Goal: Task Accomplishment & Management: Manage account settings

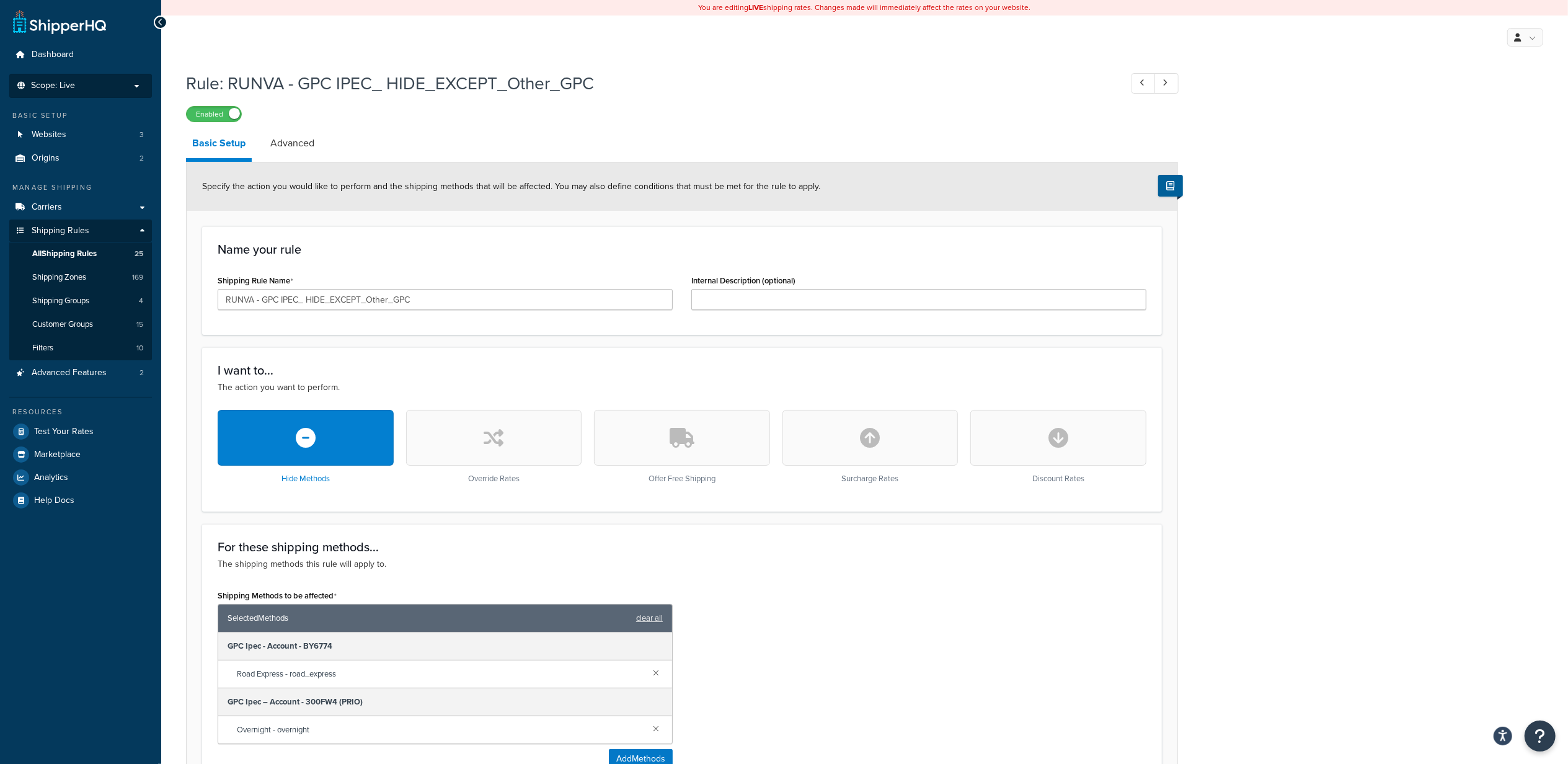
click at [56, 85] on span "Scope: Live" at bounding box center [52, 85] width 44 height 11
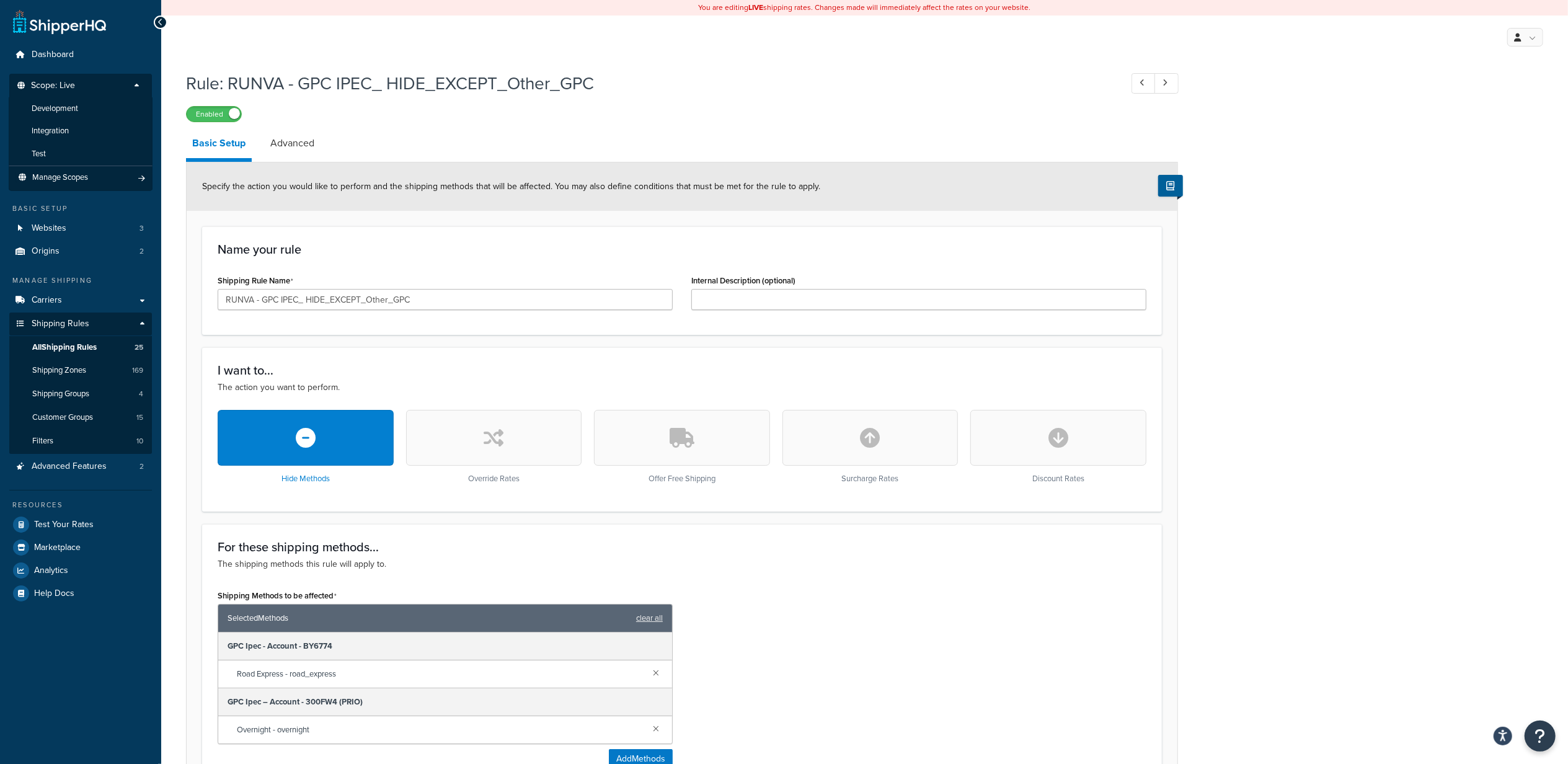
drag, startPoint x: 80, startPoint y: 157, endPoint x: 874, endPoint y: 67, distance: 799.1
click at [80, 157] on li "Test" at bounding box center [80, 154] width 144 height 23
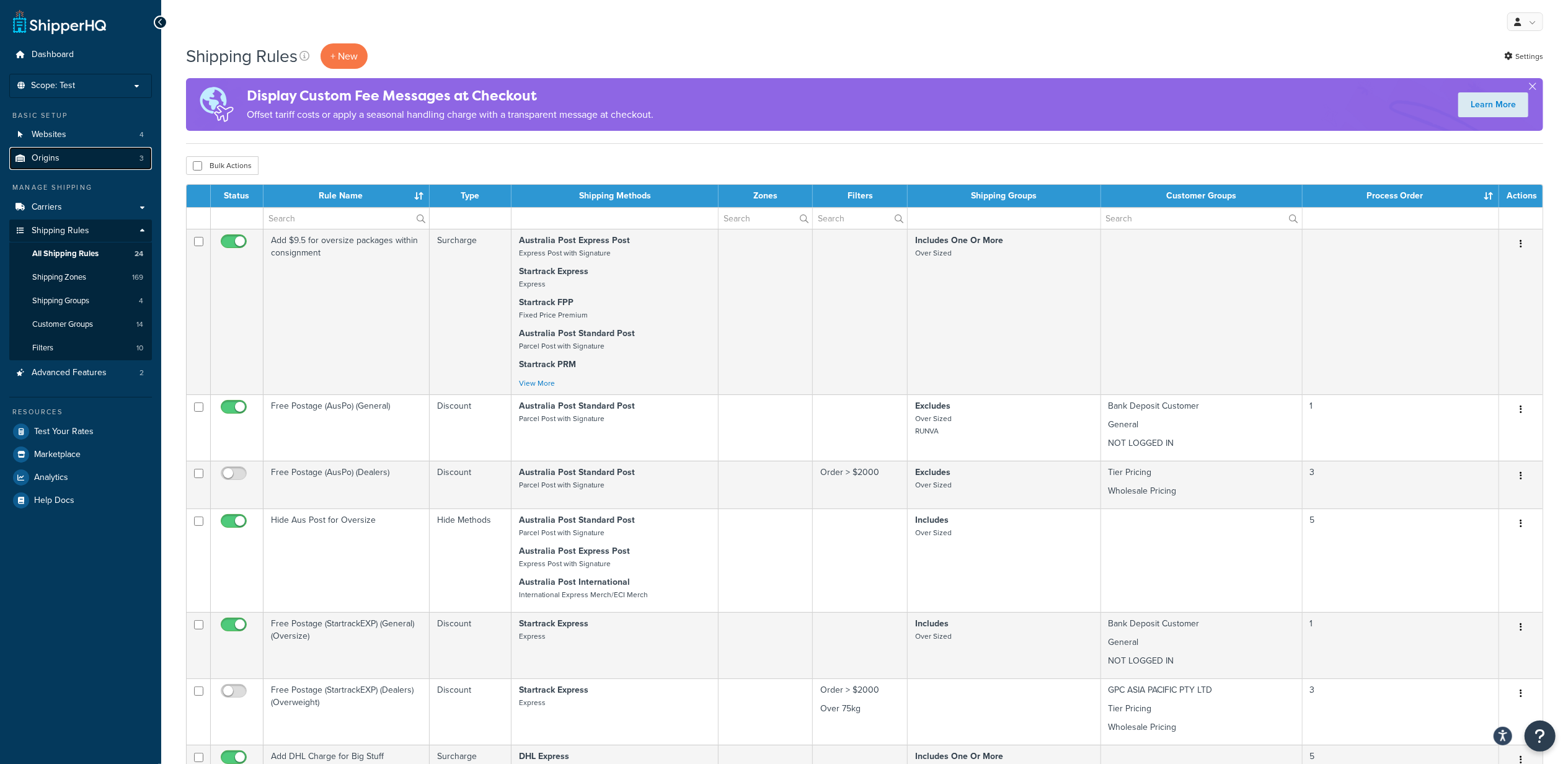
click at [51, 157] on span "Origins" at bounding box center [45, 158] width 28 height 11
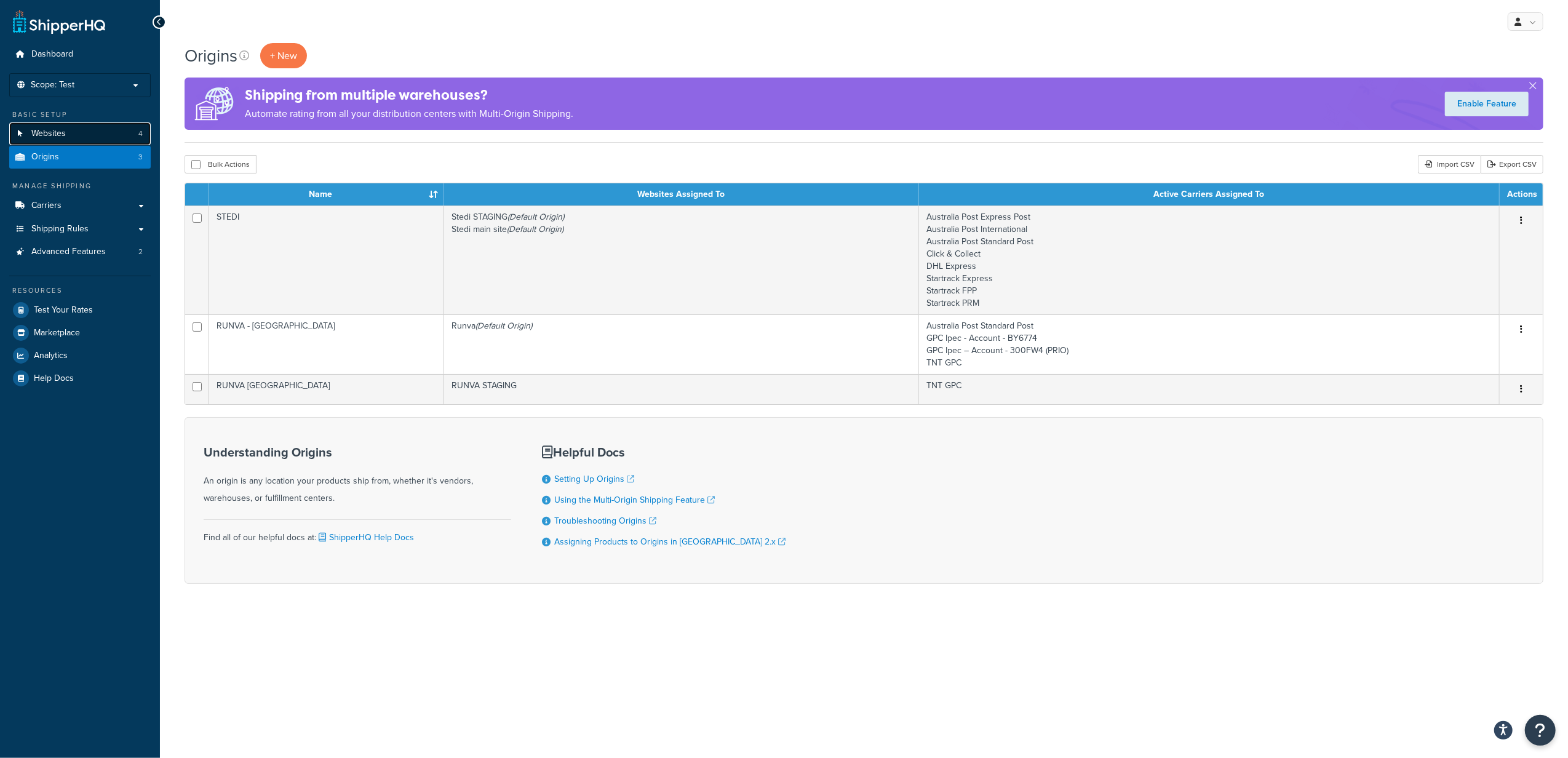
click at [66, 136] on link "Websites 4" at bounding box center [80, 134] width 142 height 23
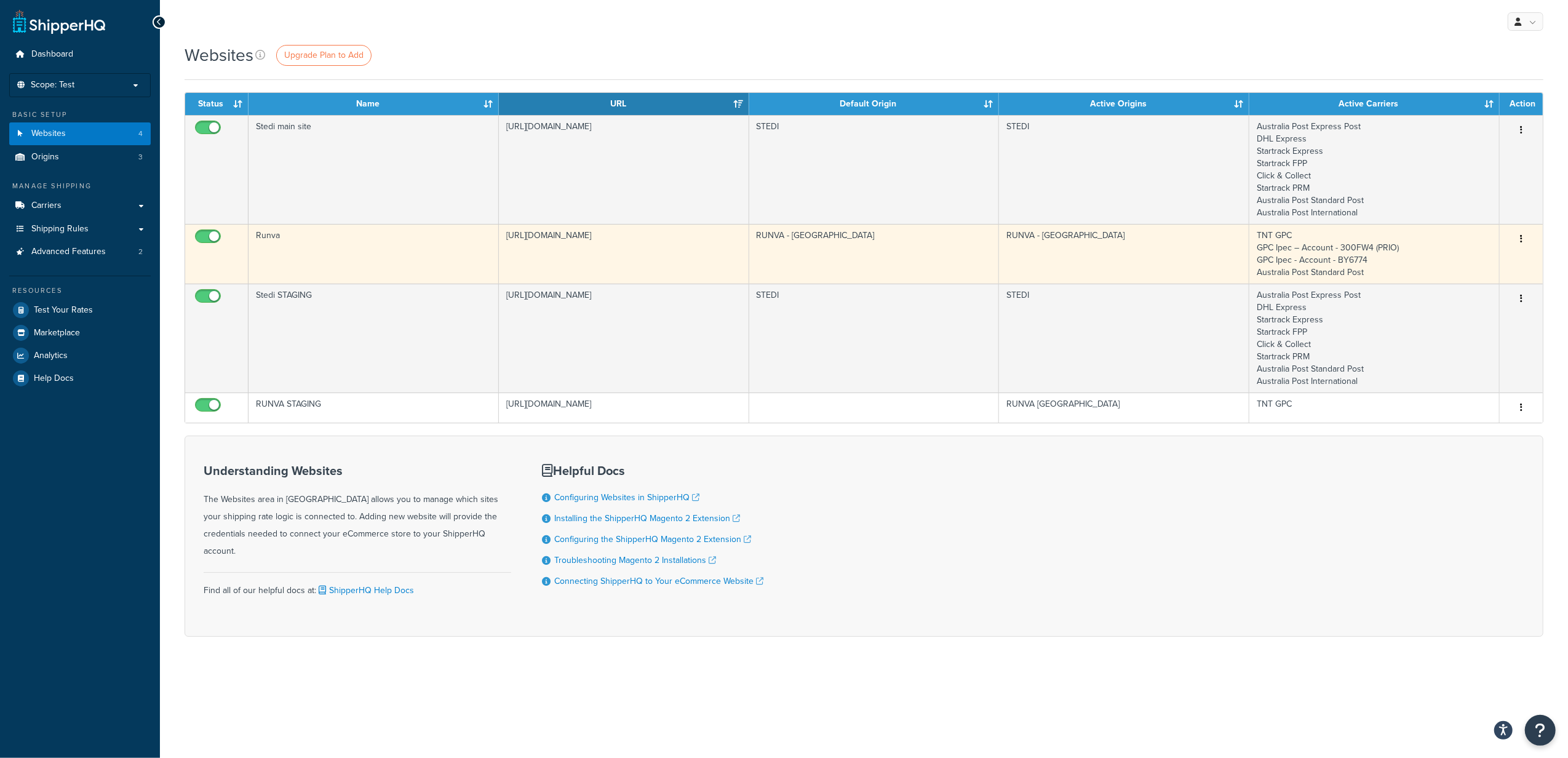
click at [1522, 237] on icon "button" at bounding box center [1520, 239] width 2 height 9
click at [1494, 260] on link "Edit" at bounding box center [1472, 265] width 97 height 25
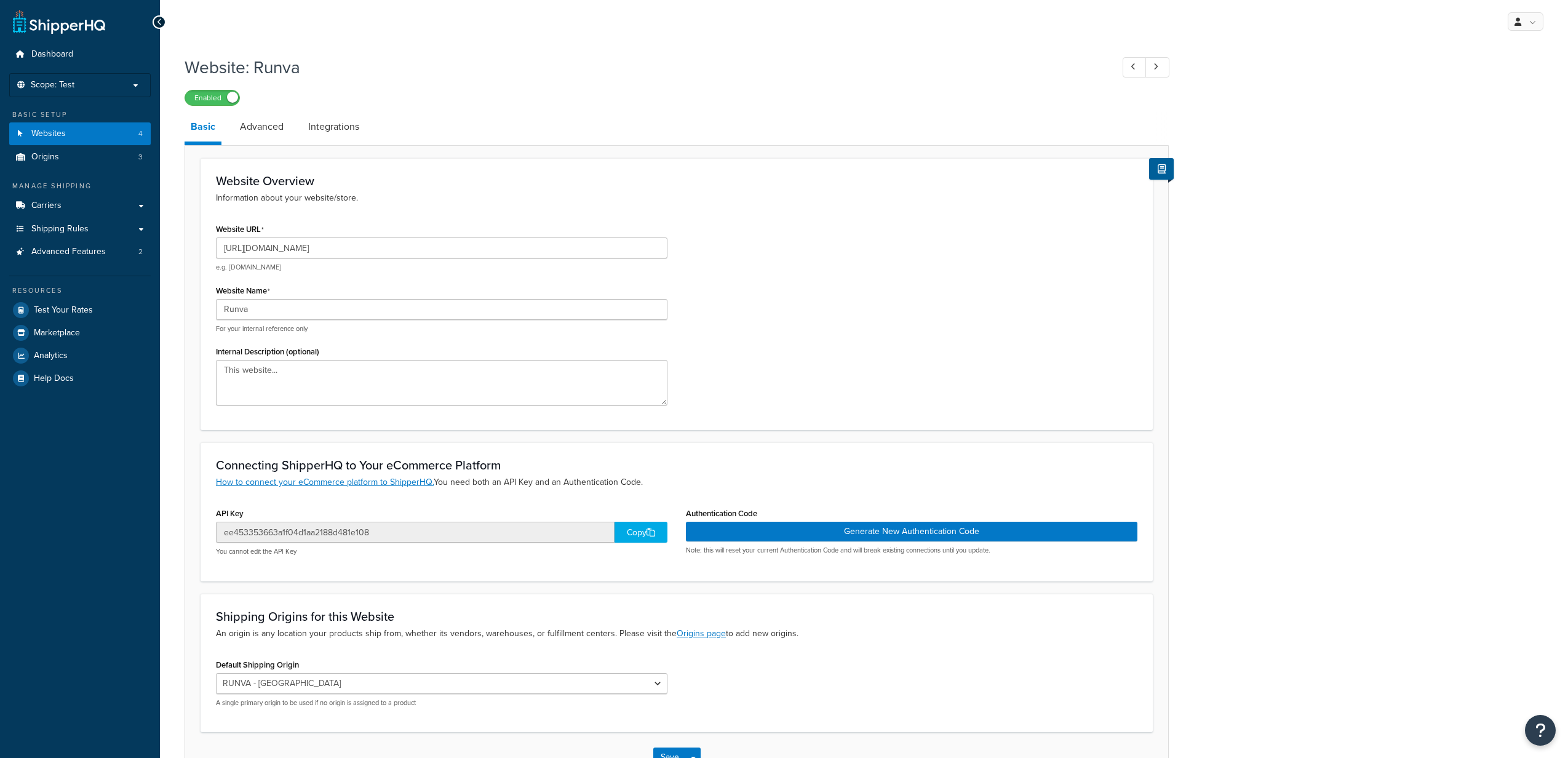
select select "169177"
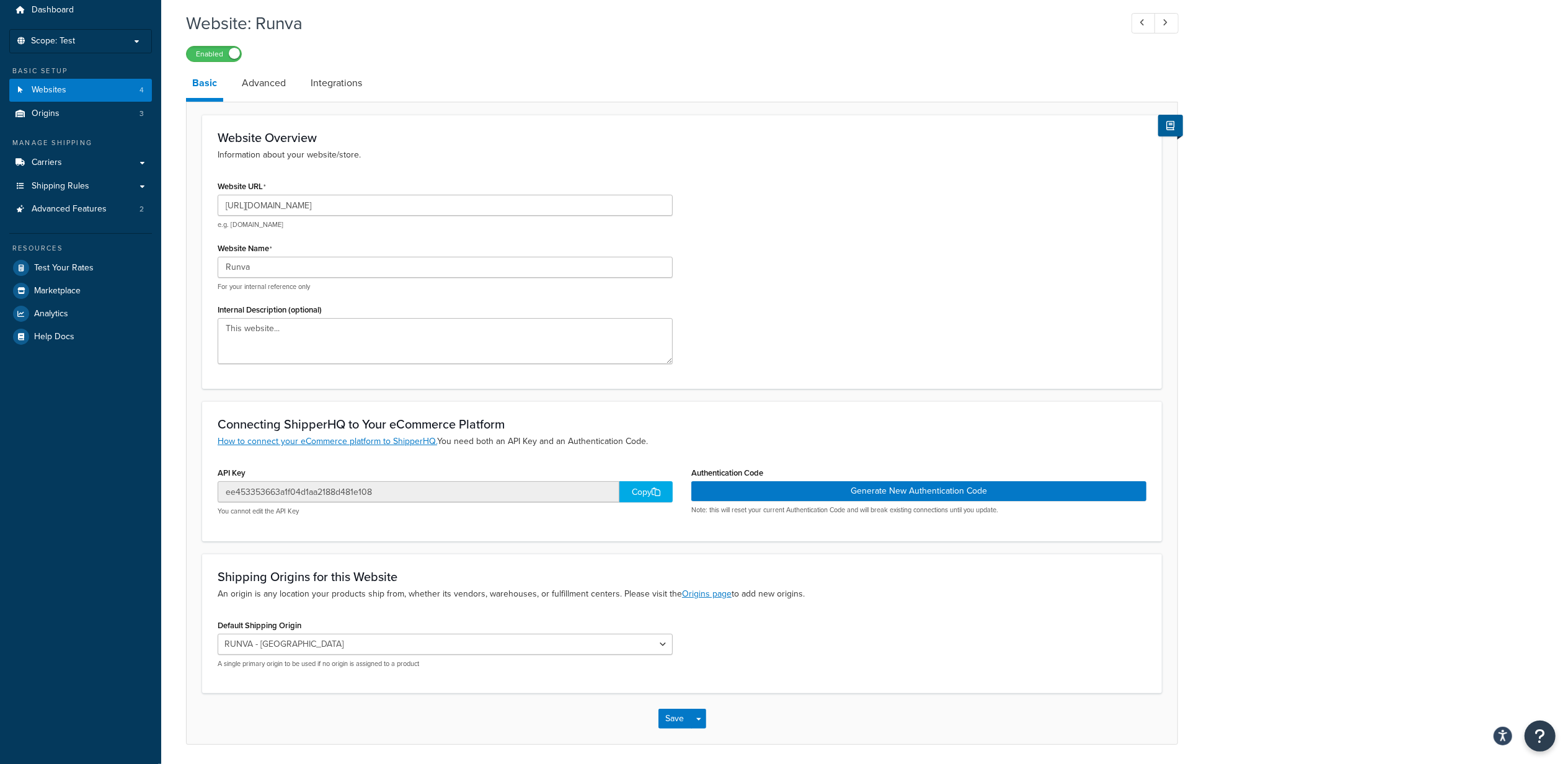
scroll to position [88, 0]
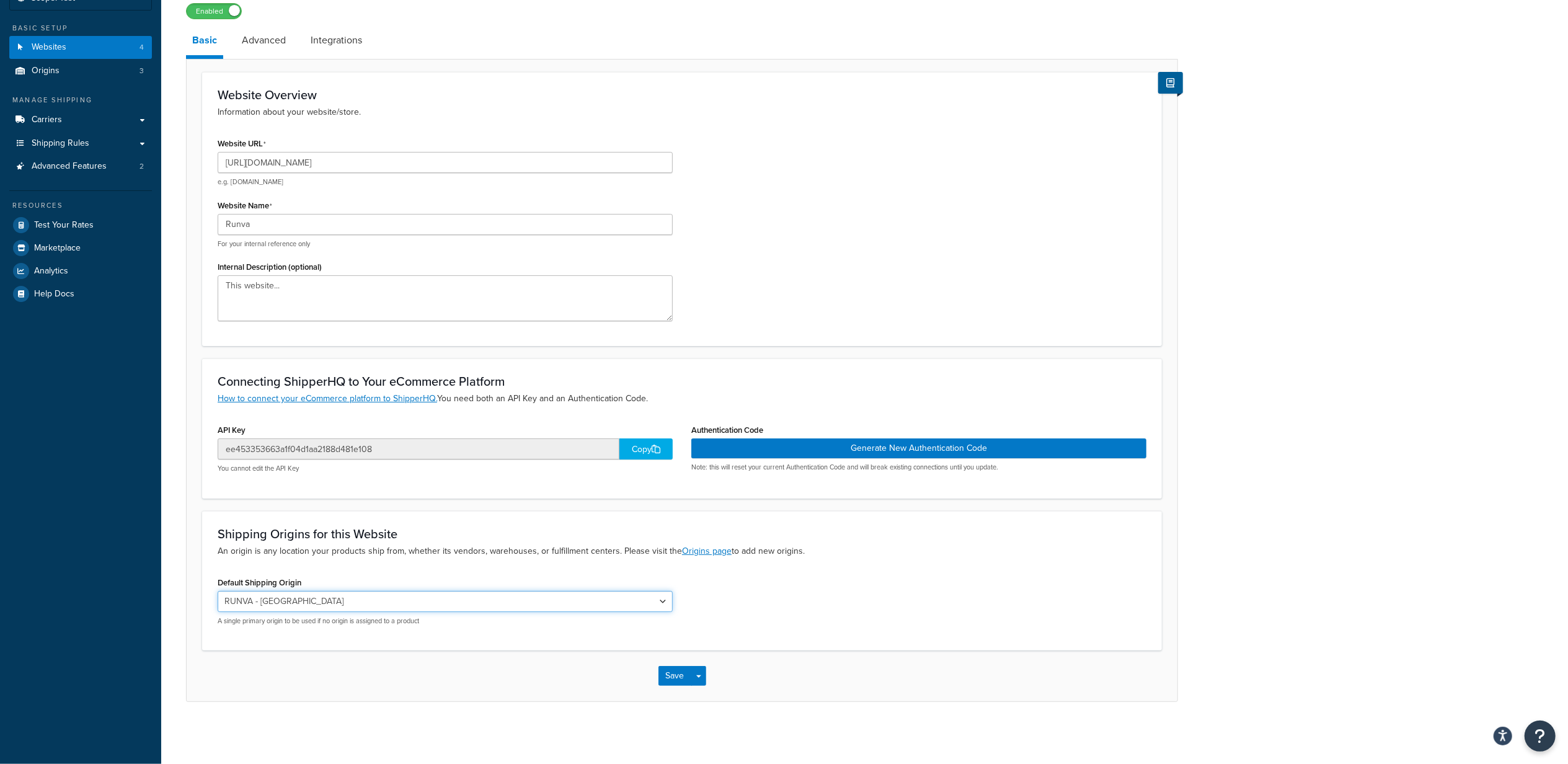
click at [301, 596] on select "STEDI RUNVA - Melbourne RUNVA Sydney" at bounding box center [445, 601] width 455 height 21
click at [831, 593] on div "Default Shipping Origin STEDI RUNVA - Melbourne RUNVA Sydney A single primary o…" at bounding box center [682, 604] width 947 height 62
click at [249, 48] on link "Advanced" at bounding box center [264, 40] width 57 height 30
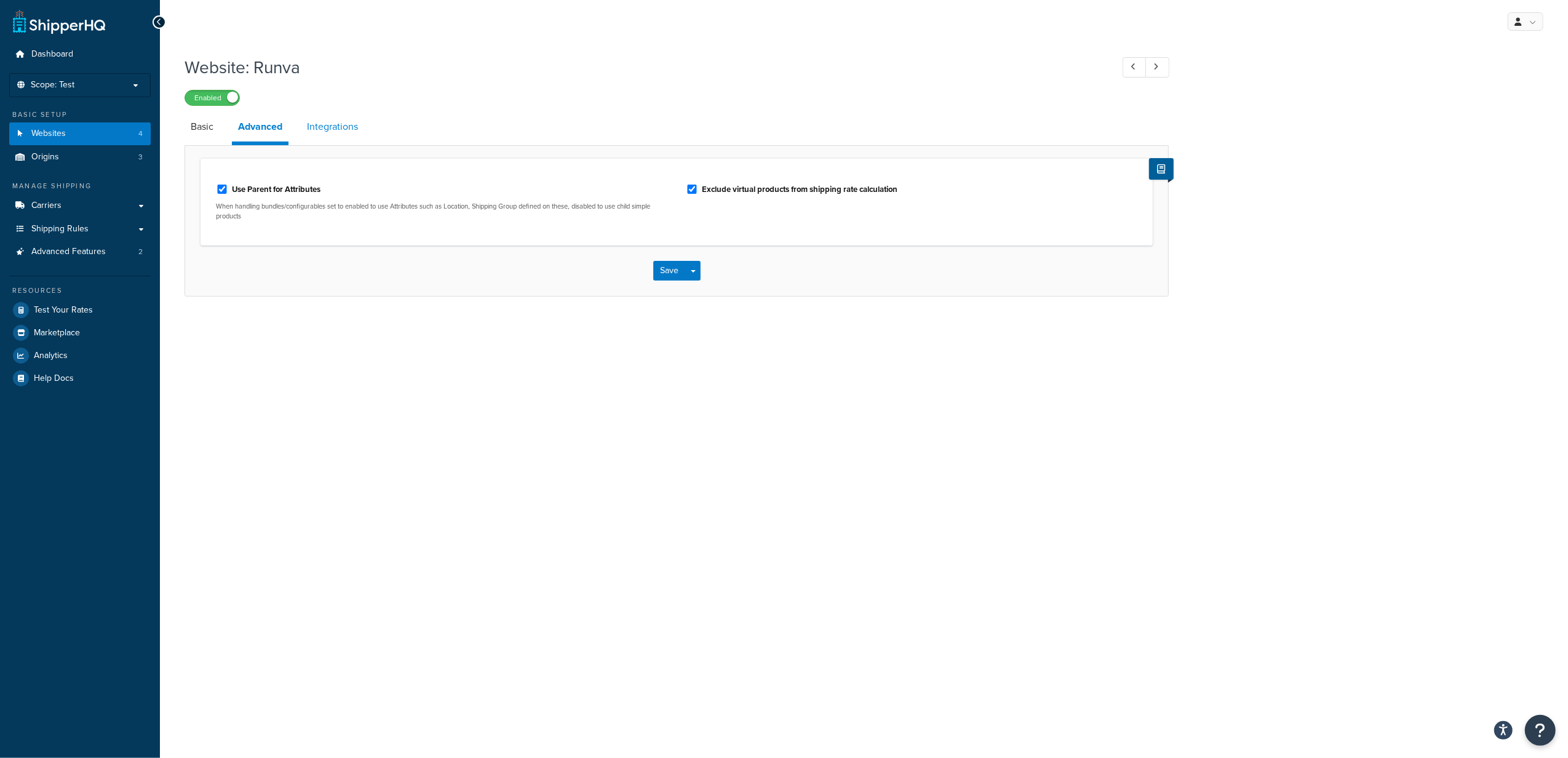
click at [348, 131] on link "Integrations" at bounding box center [332, 127] width 63 height 30
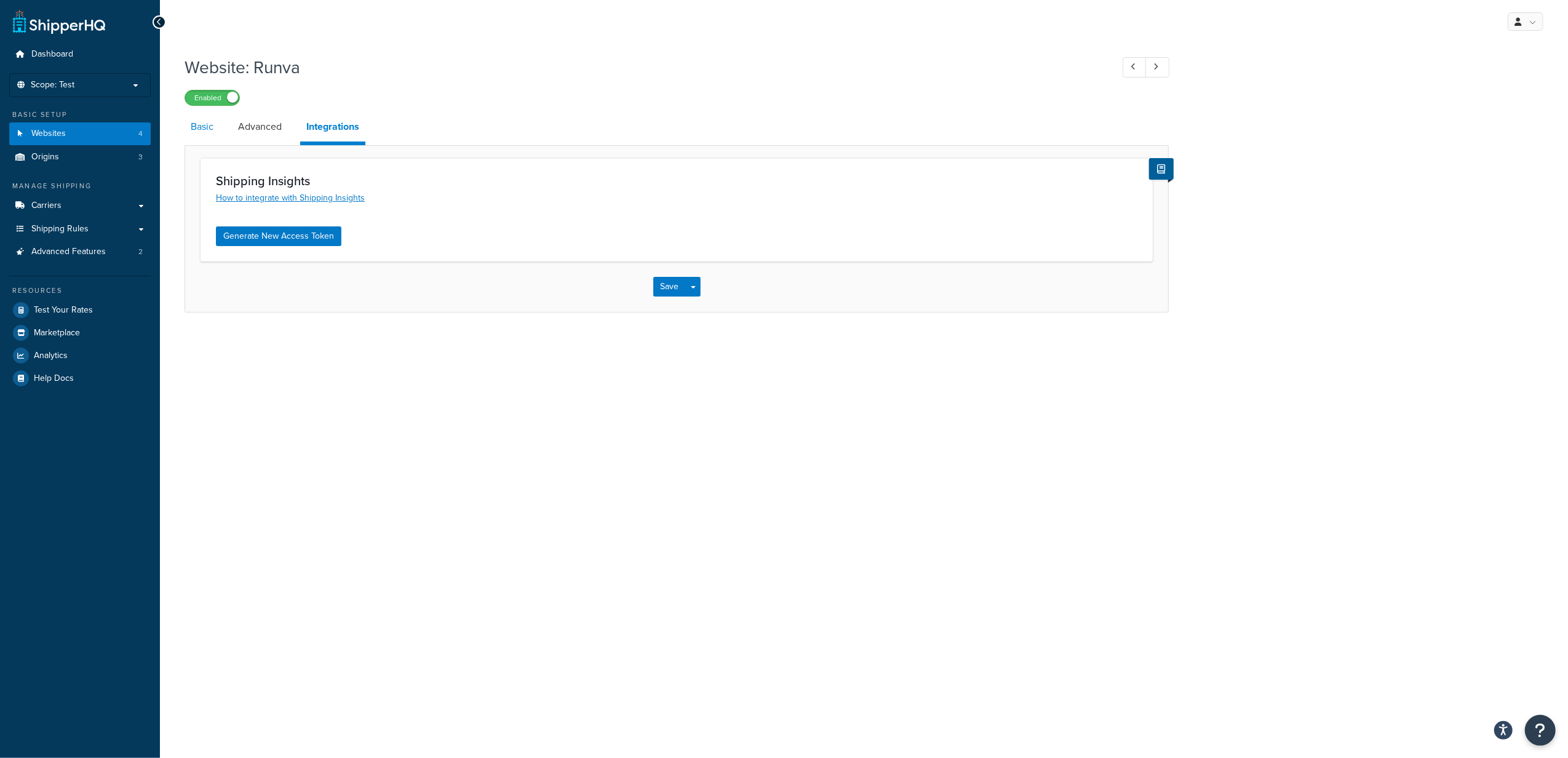
click at [193, 131] on link "Basic" at bounding box center [202, 127] width 35 height 30
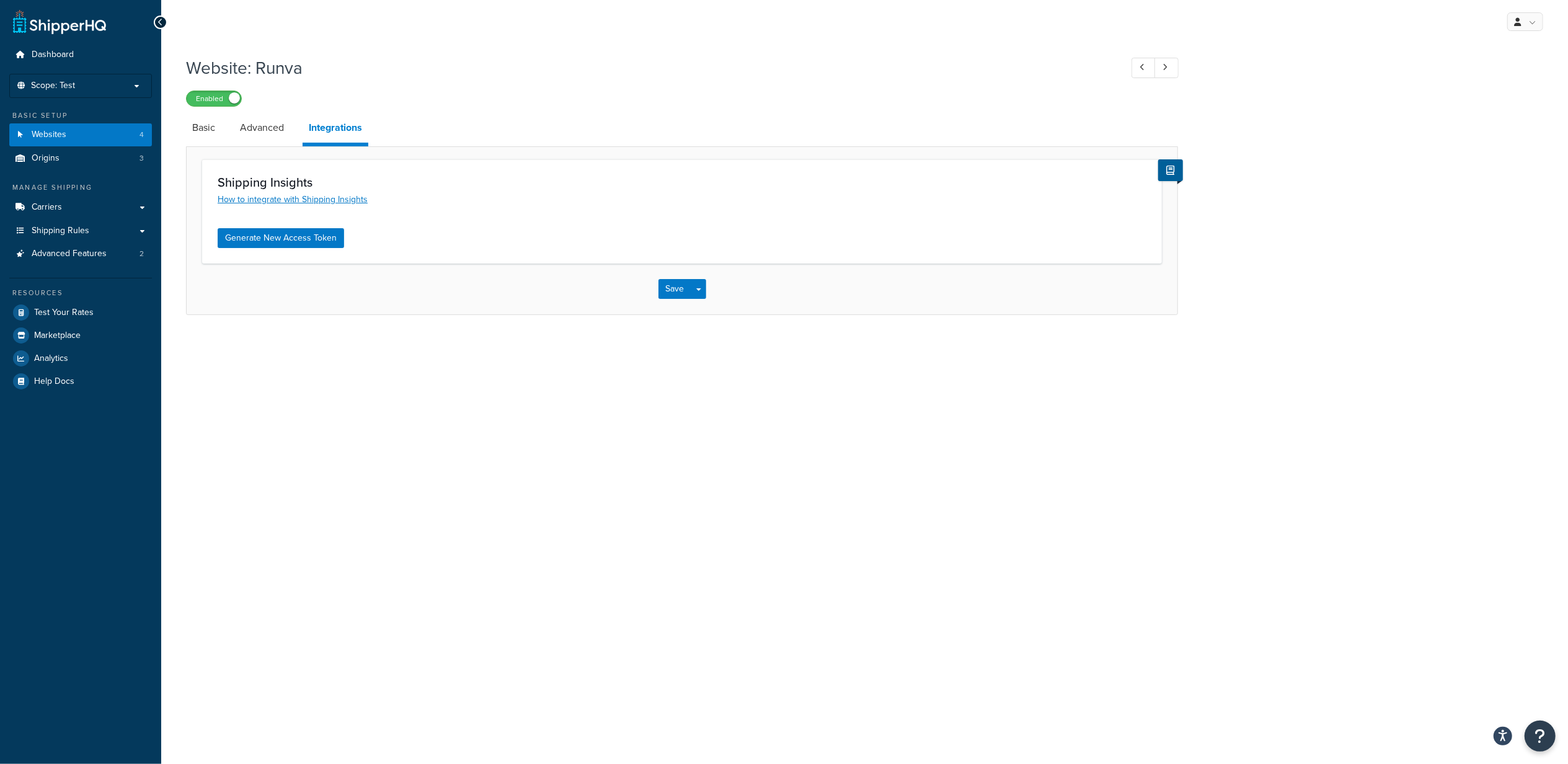
select select "169177"
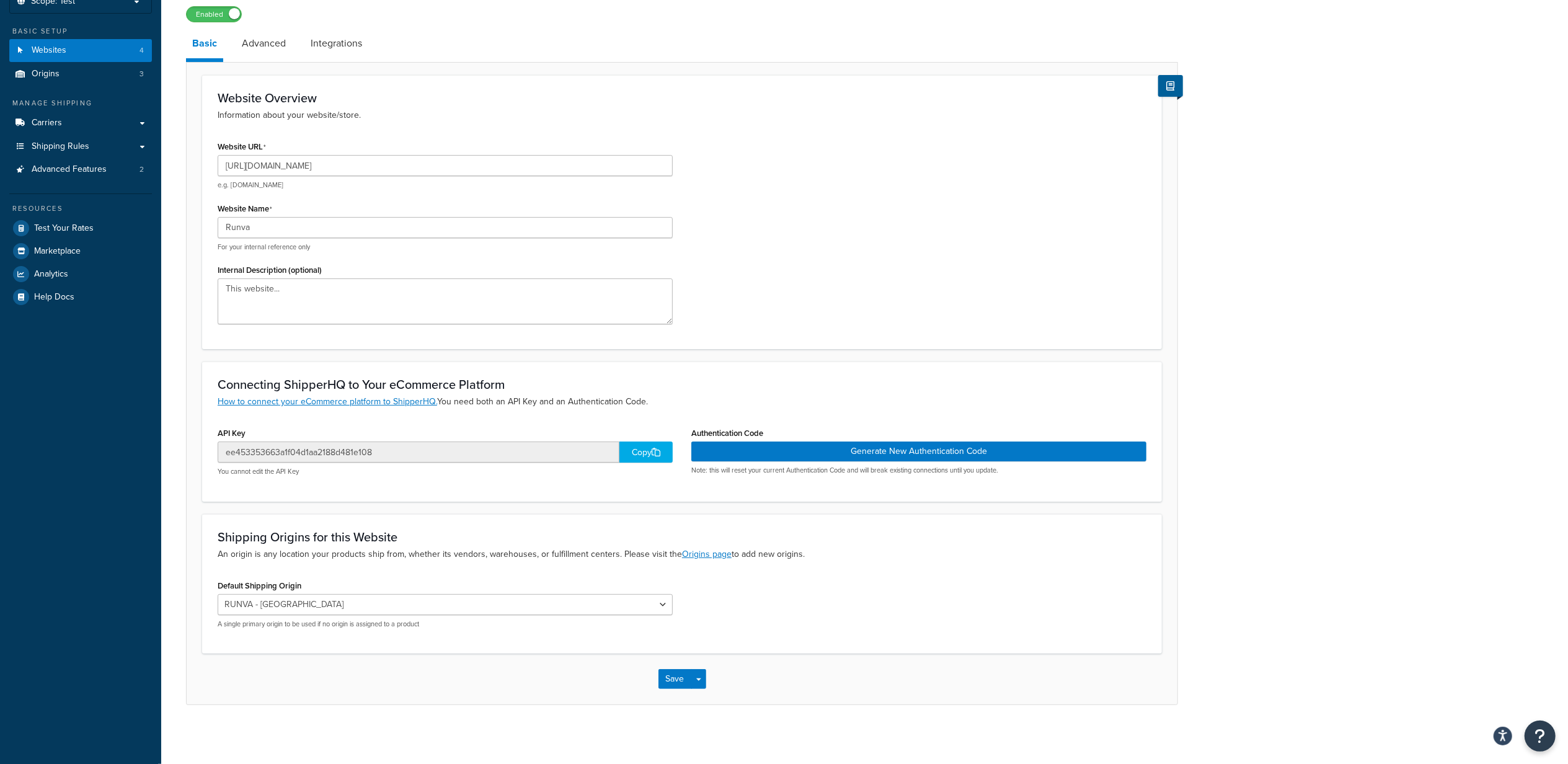
scroll to position [88, 0]
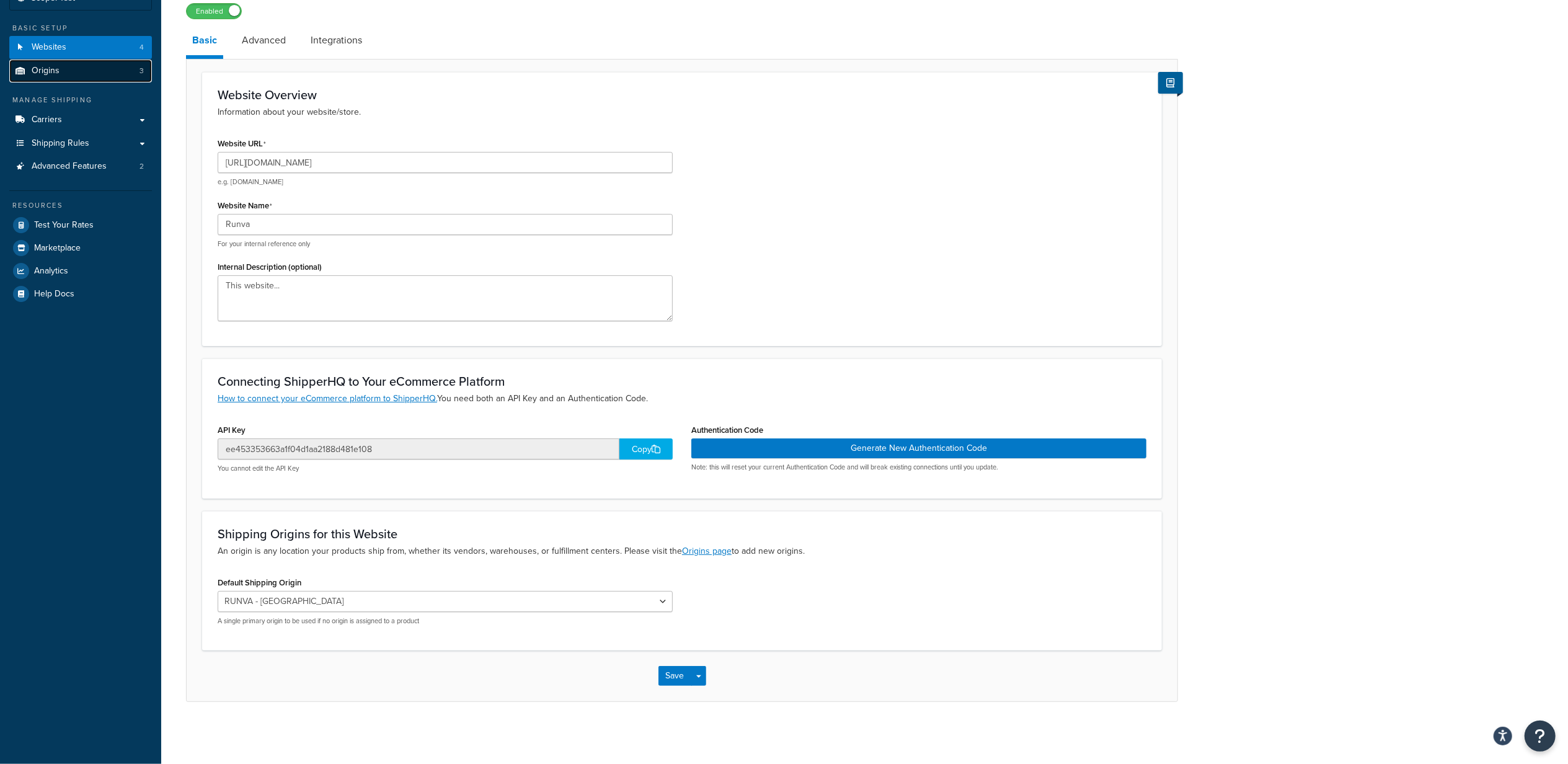
click at [73, 72] on link "Origins 3" at bounding box center [80, 71] width 143 height 23
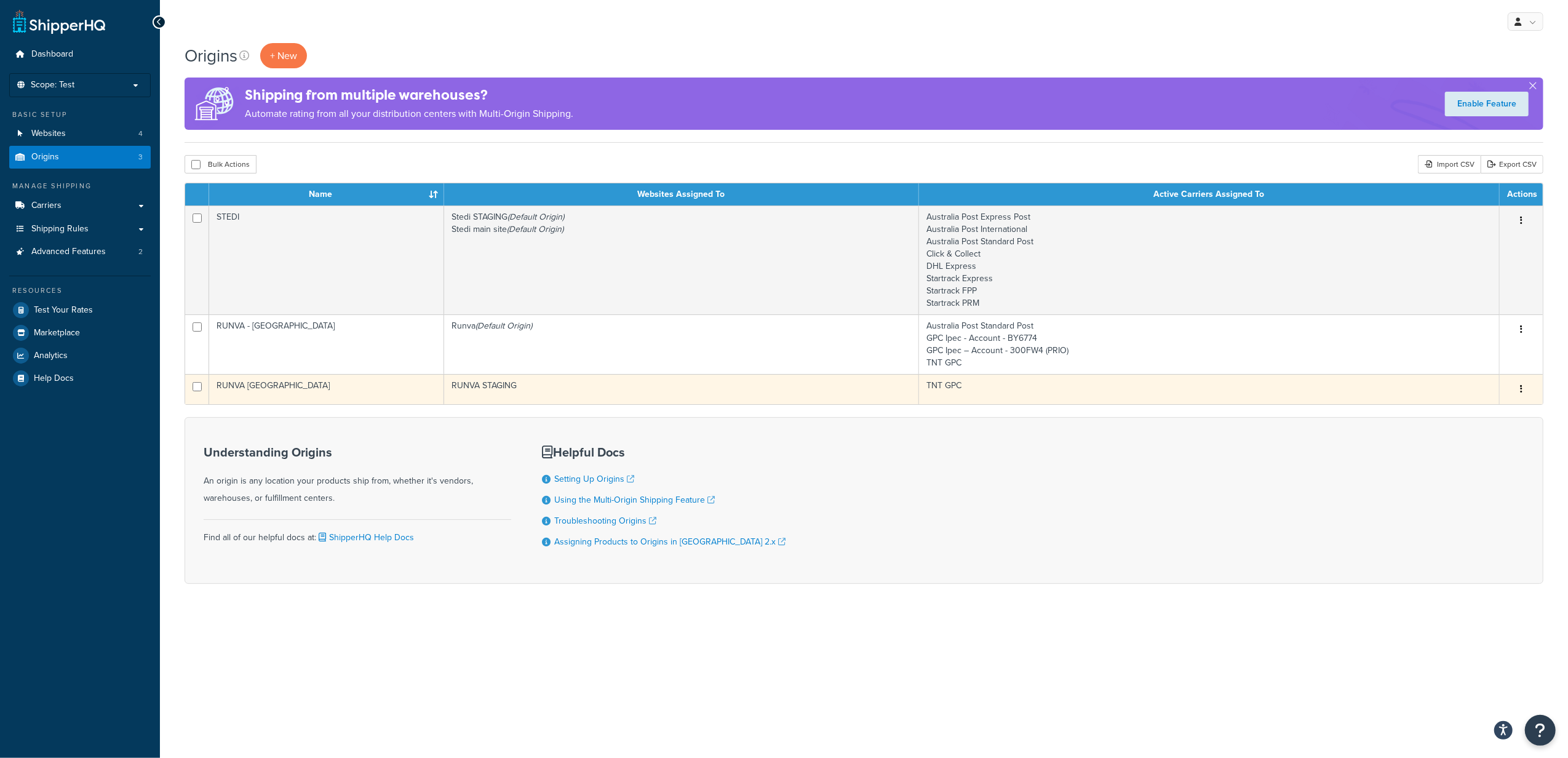
click at [1000, 397] on td "TNT GPC" at bounding box center [1209, 389] width 581 height 30
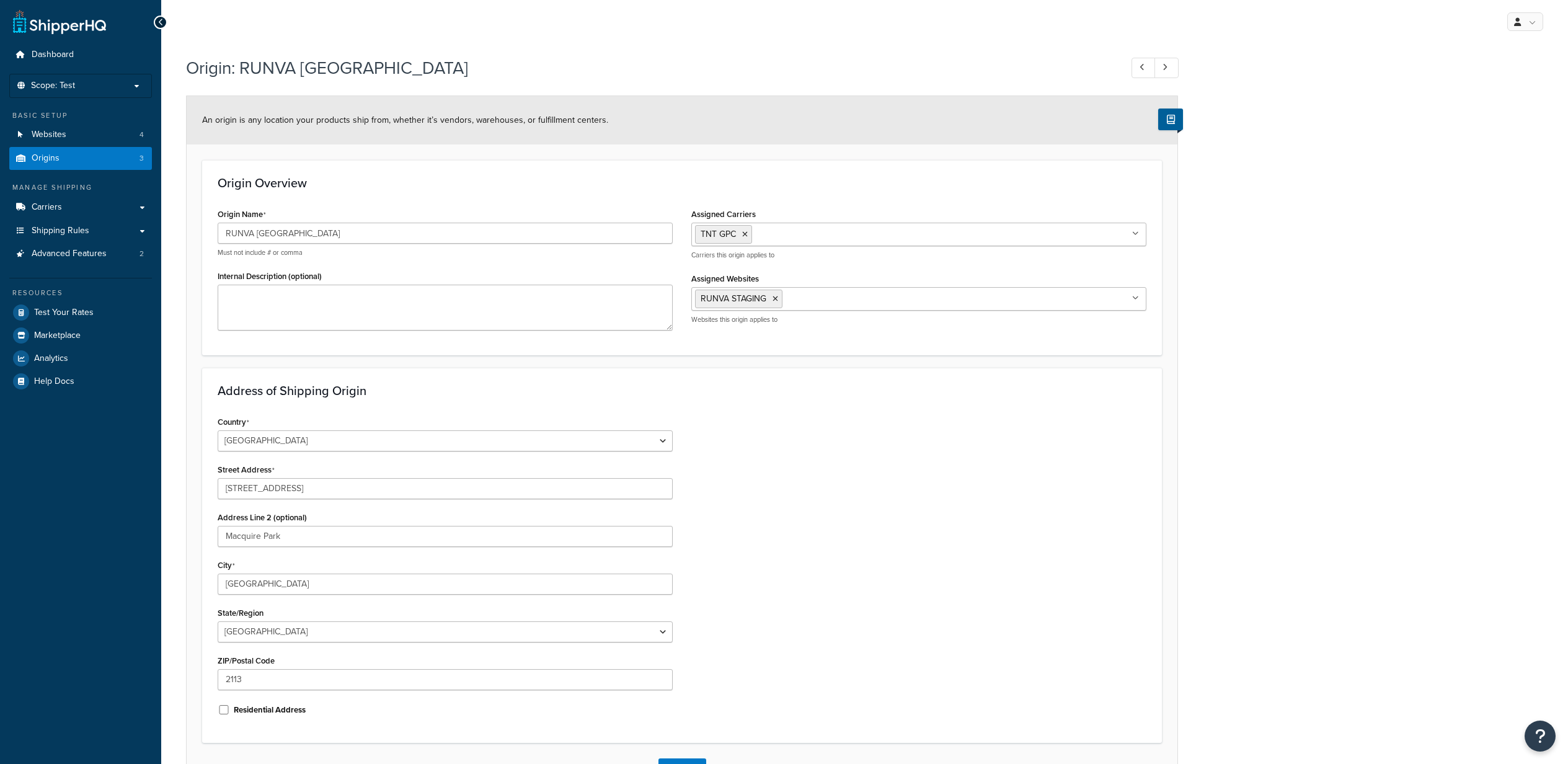
select select "1013"
select select "175"
click at [97, 161] on link "Origins 3" at bounding box center [80, 158] width 143 height 23
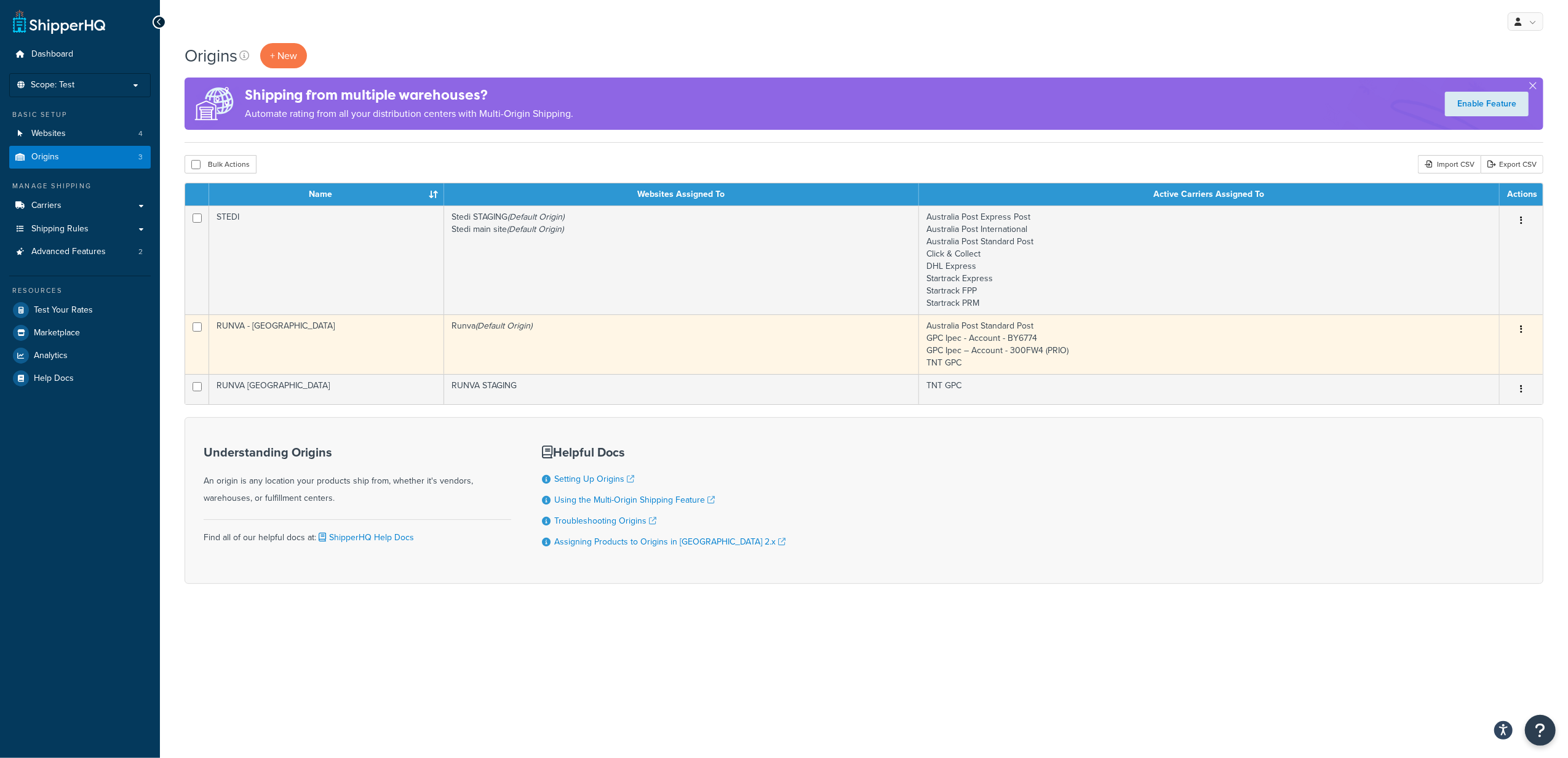
click at [1070, 335] on td "Australia Post Standard Post GPC Ipec - Account - BY6774 GPC Ipec – Account - 3…" at bounding box center [1209, 344] width 581 height 60
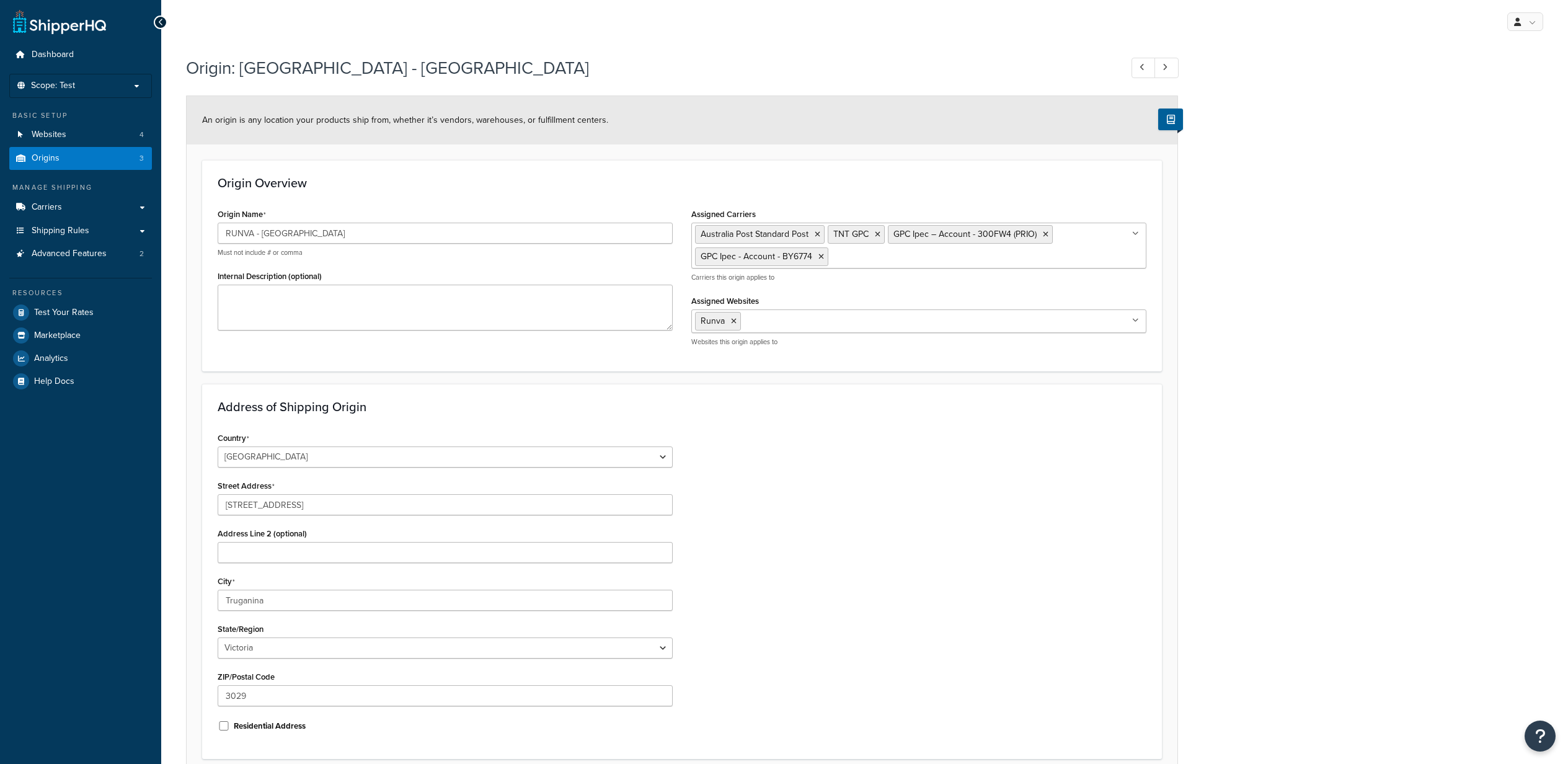
select select "1013"
select select "179"
click at [1389, 290] on div "Origin: RUNVA - Melbourne An origin is any location your products ship from, wh…" at bounding box center [864, 445] width 1407 height 792
click at [46, 148] on link "Origins 3" at bounding box center [80, 158] width 143 height 23
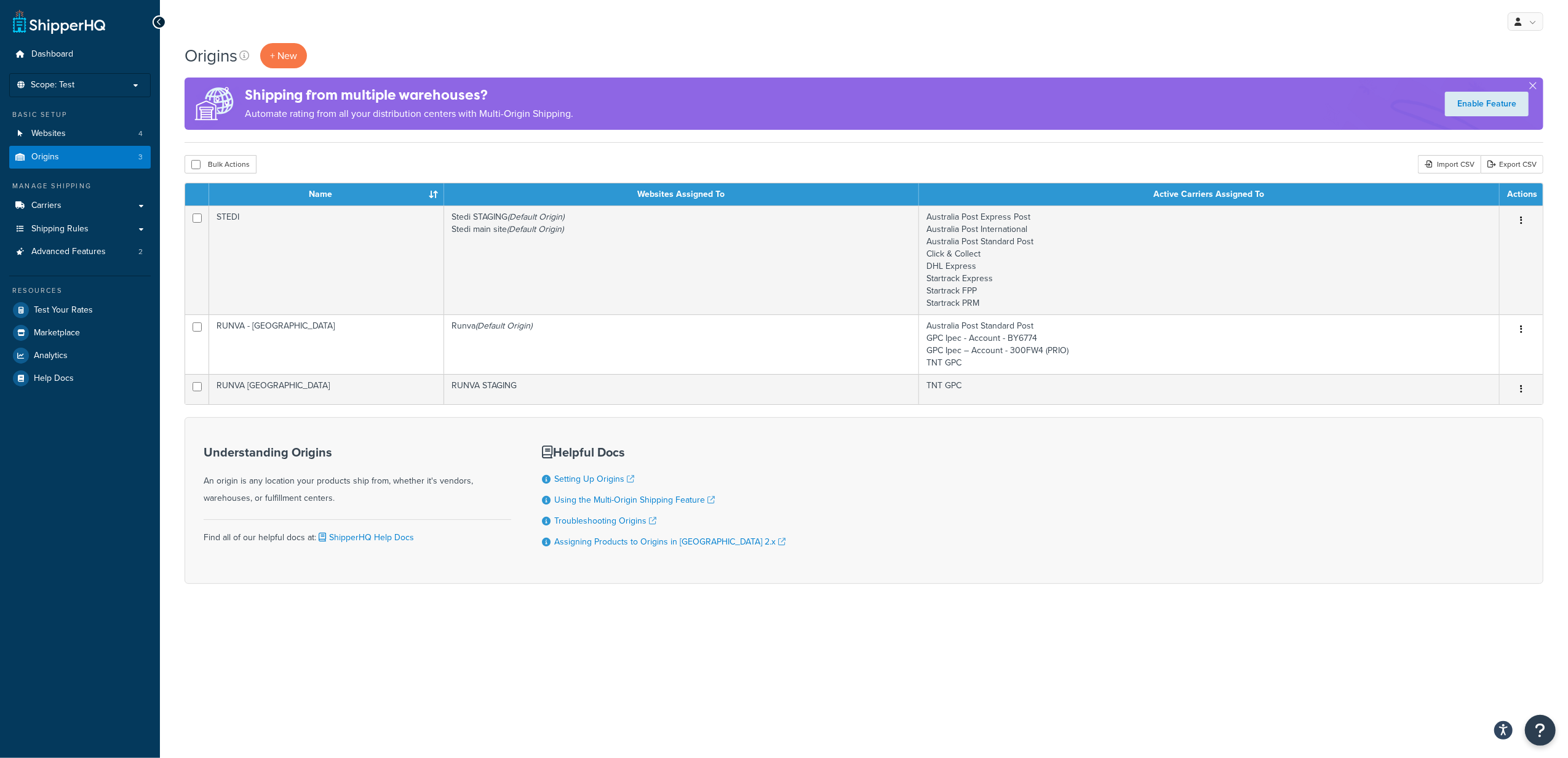
click at [191, 153] on div "Origins + New Shipping from multiple warehouses? Automate rating from all your …" at bounding box center [864, 335] width 1408 height 584
click at [193, 166] on input "checkbox" at bounding box center [196, 164] width 9 height 9
checkbox input "true"
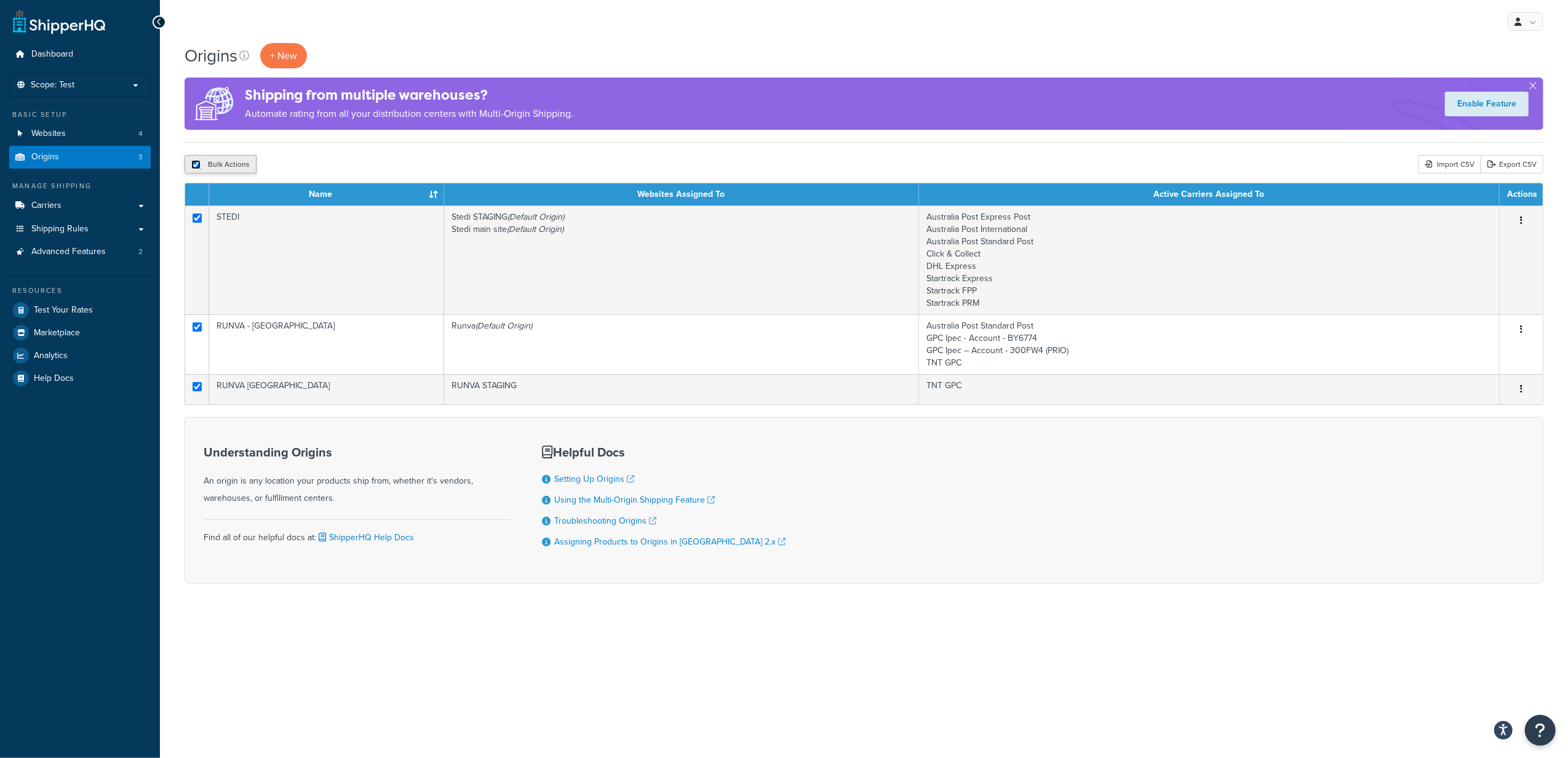
checkbox input "true"
click at [193, 166] on input "checkbox" at bounding box center [196, 164] width 9 height 9
checkbox input "false"
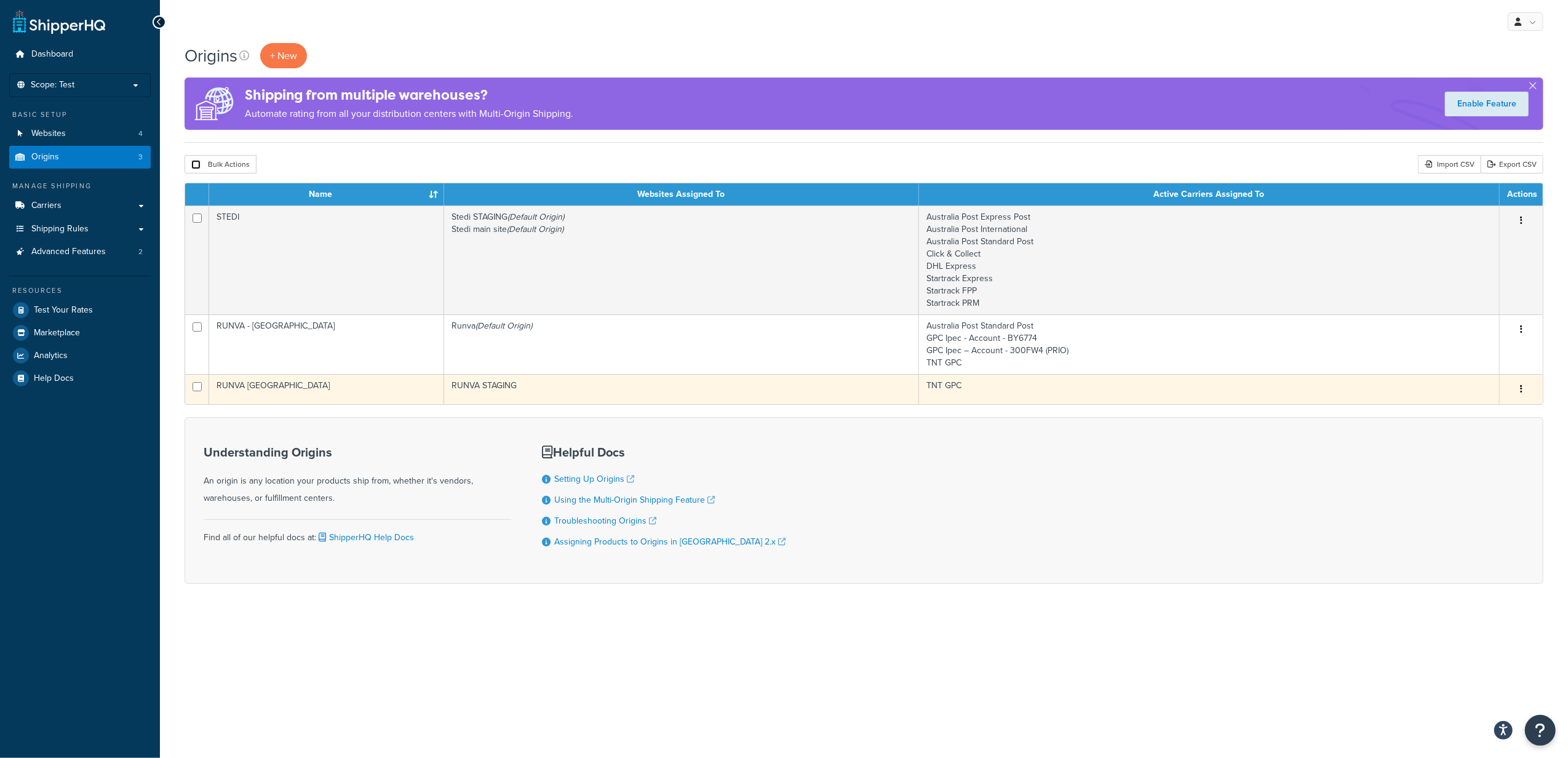
click at [198, 384] on input "checkbox" at bounding box center [197, 386] width 9 height 9
checkbox input "true"
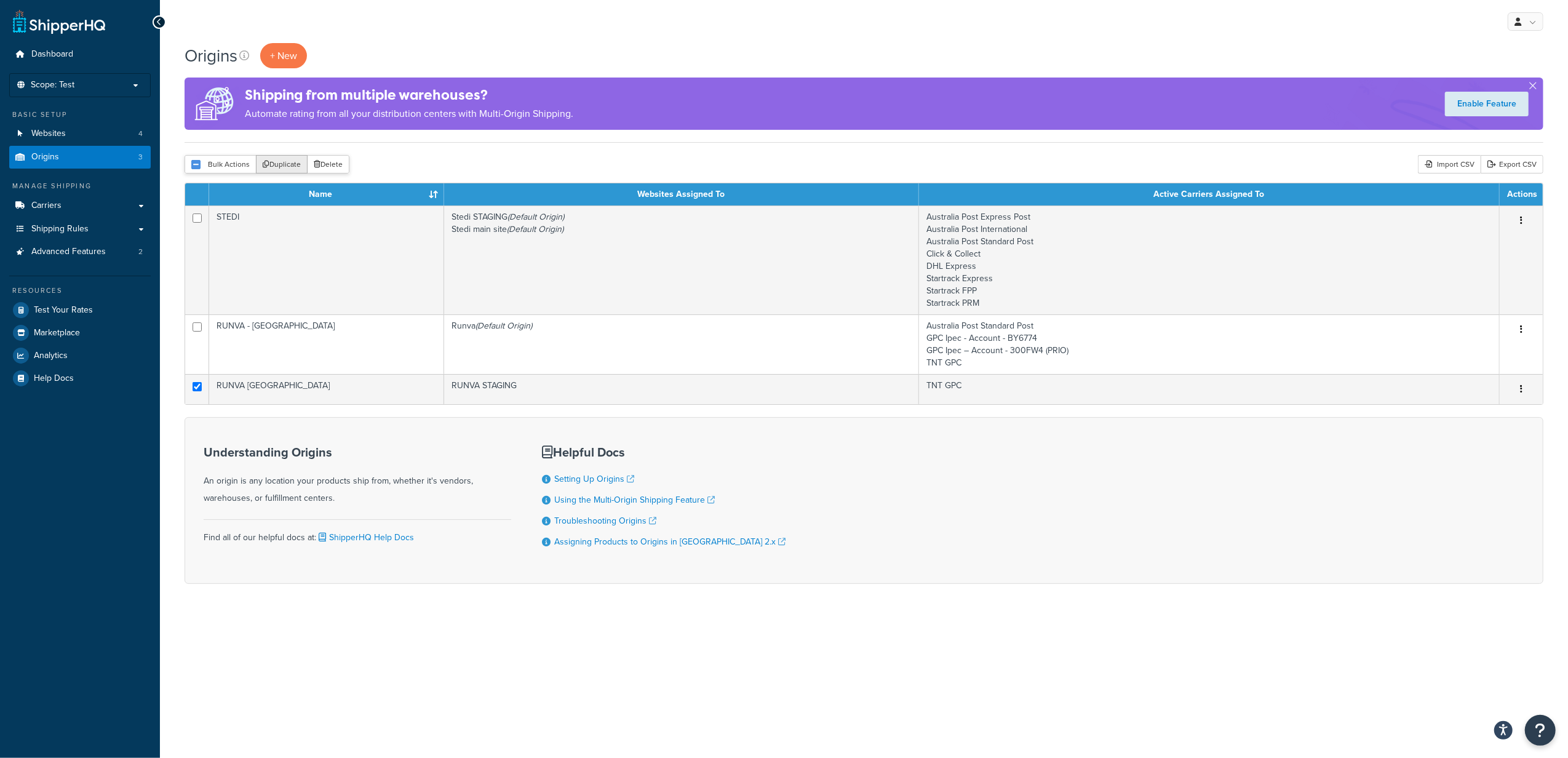
click at [283, 163] on button "Duplicate" at bounding box center [282, 164] width 52 height 18
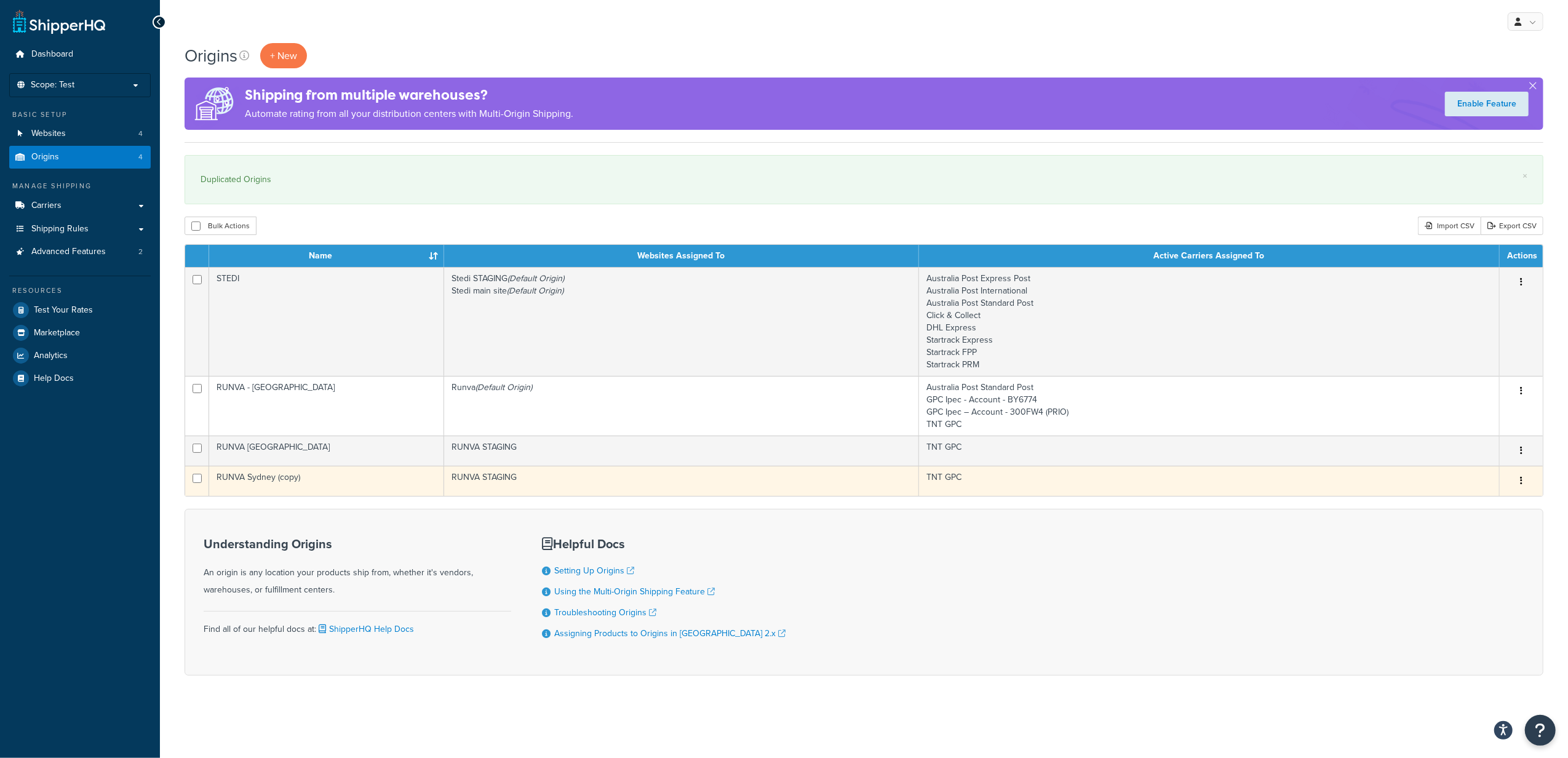
click at [375, 483] on td "RUNVA Sydney (copy)" at bounding box center [326, 481] width 235 height 30
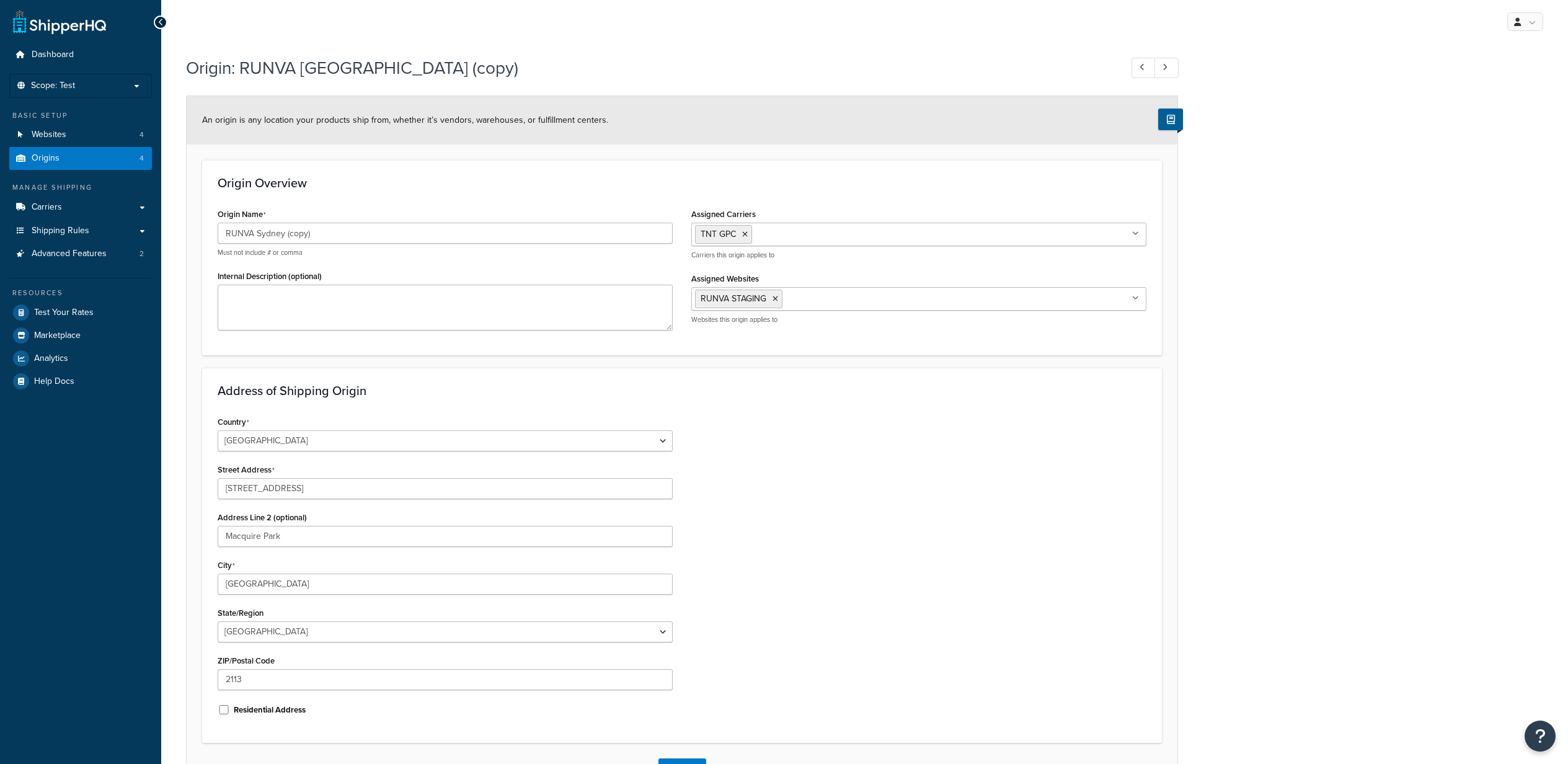
select select "1013"
select select "175"
click at [340, 229] on input "RUNVA Sydney (copy)" at bounding box center [445, 233] width 455 height 21
drag, startPoint x: 368, startPoint y: 231, endPoint x: 256, endPoint y: 231, distance: 112.0
click at [256, 231] on input "RUNVA Sydney (copy)" at bounding box center [445, 233] width 455 height 21
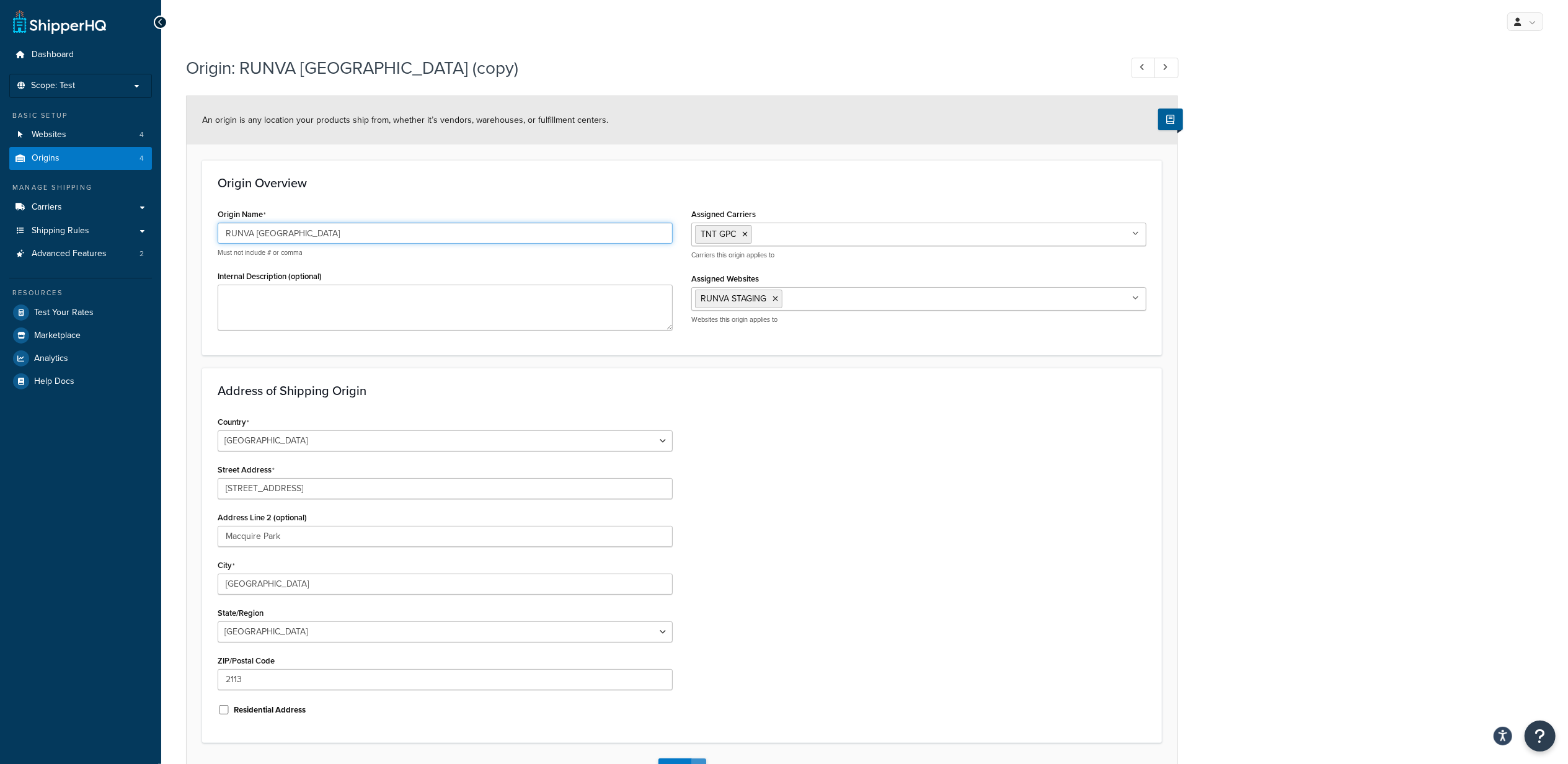
type input "RUNVA [GEOGRAPHIC_DATA]"
click at [1268, 382] on div "Origin: RUNVA [GEOGRAPHIC_DATA] (copy) An origin is any location your products …" at bounding box center [864, 437] width 1407 height 775
